Goal: Find contact information: Obtain details needed to contact an individual or organization

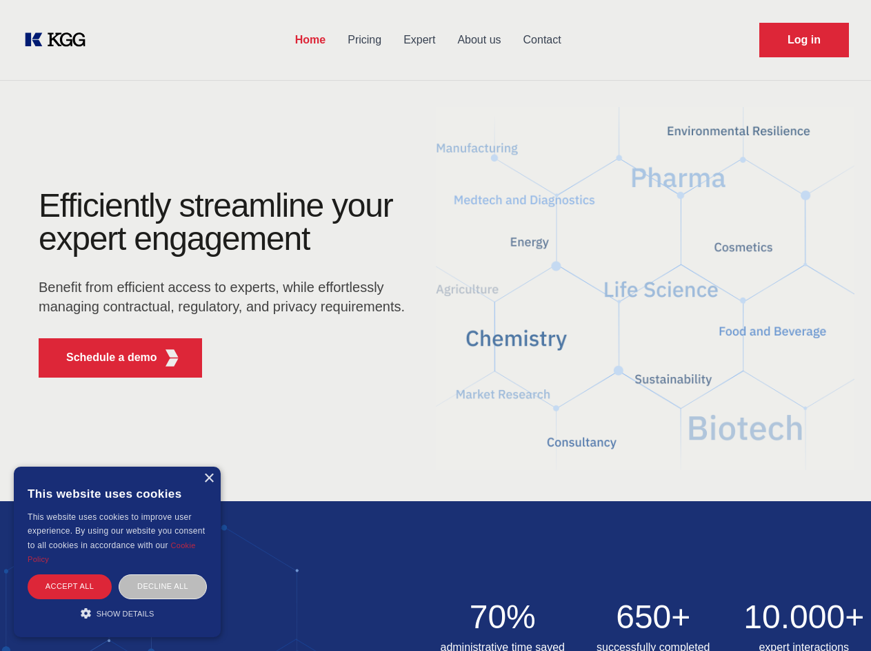
click at [435, 325] on div "Efficiently streamline your expert engagement Benefit from efficient access to …" at bounding box center [226, 288] width 419 height 199
click at [103, 357] on p "Schedule a demo" at bounding box center [111, 357] width 91 height 17
click at [208, 478] on div "× This website uses cookies This website uses cookies to improve user experienc…" at bounding box center [117, 551] width 207 height 170
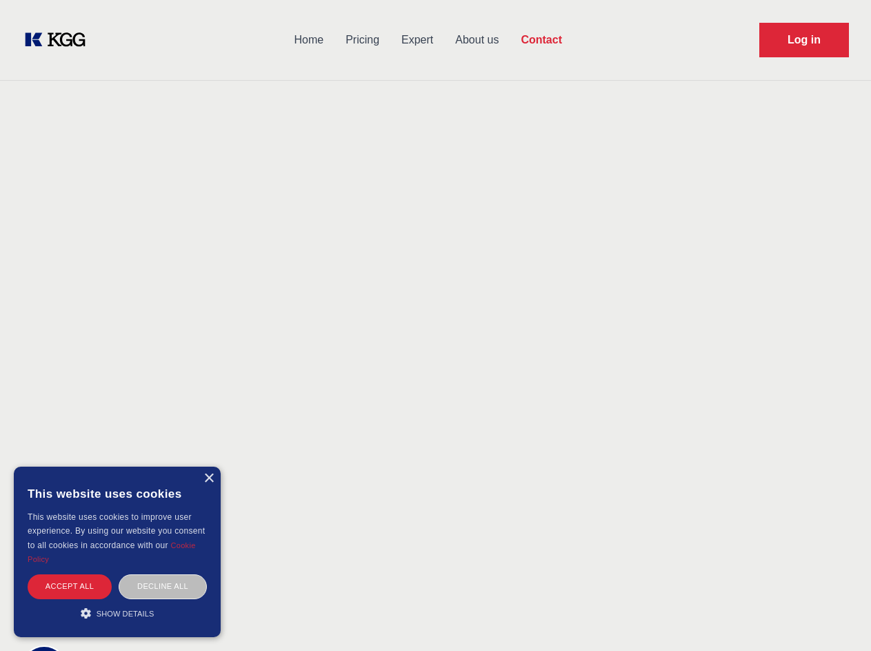
click at [70, 586] on div "Accept all" at bounding box center [70, 586] width 84 height 24
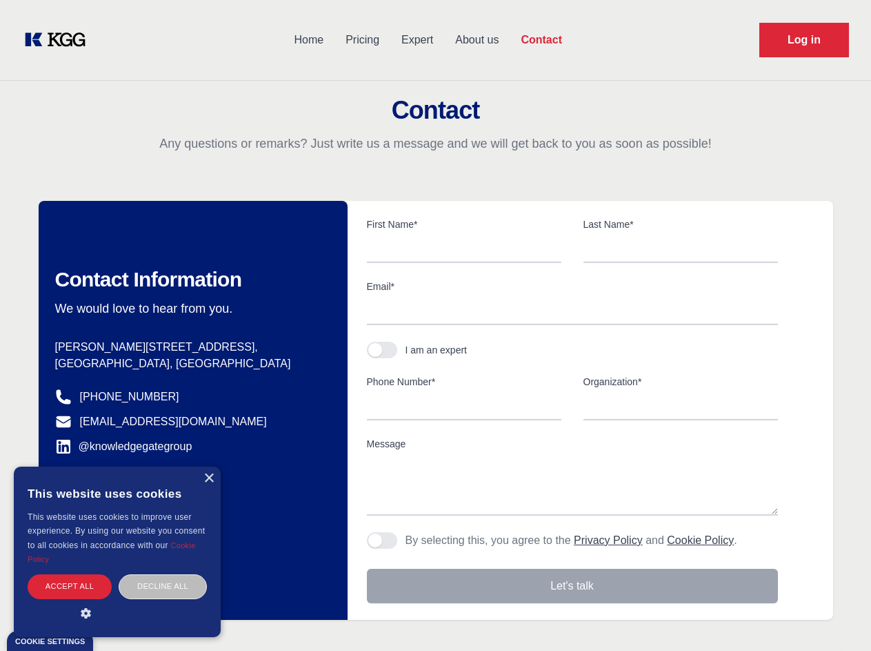
click at [163, 586] on div "Contact Information We would love to hear from you. Postal address [PERSON_NAME…" at bounding box center [193, 410] width 309 height 419
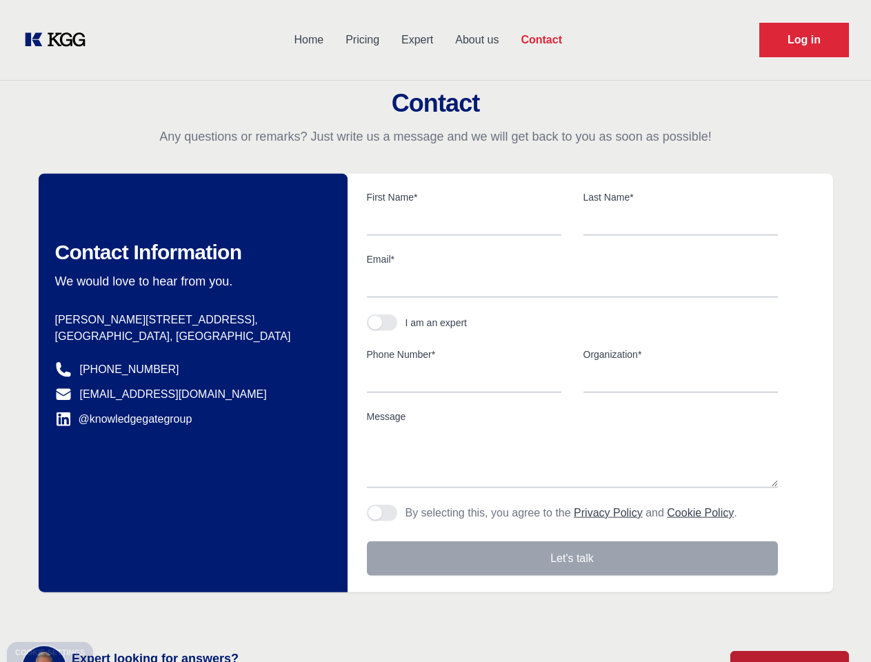
click at [117, 613] on main "Contact Any questions or remarks? Just write us a message and we will get back …" at bounding box center [435, 359] width 871 height 718
